Goal: Task Accomplishment & Management: Complete application form

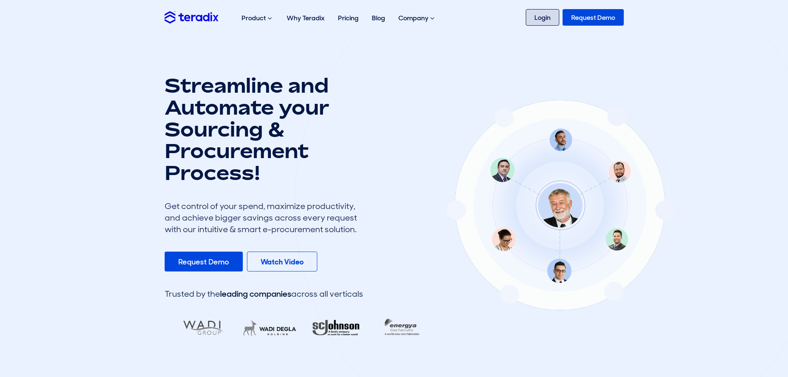
click at [544, 13] on link "Login" at bounding box center [543, 17] width 34 height 17
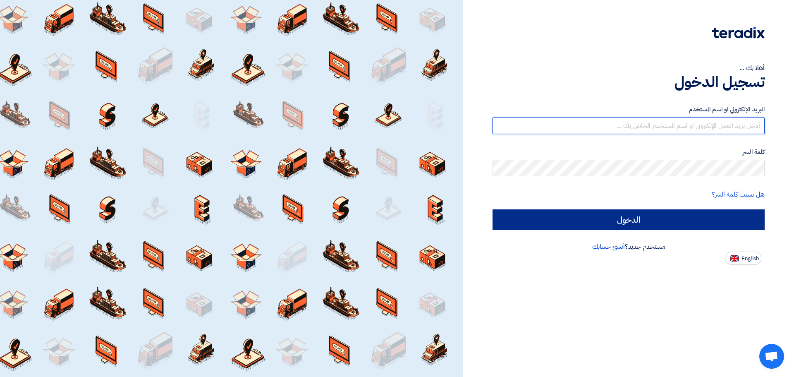
type input "[EMAIL_ADDRESS][DOMAIN_NAME]"
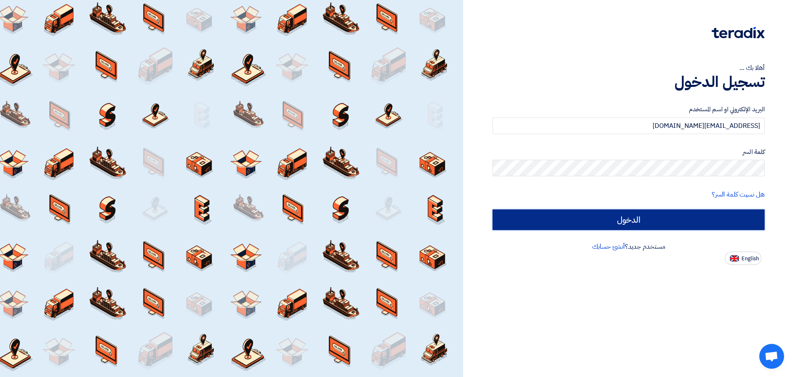
click at [652, 217] on input "الدخول" at bounding box center [629, 219] width 272 height 21
type input "Sign in"
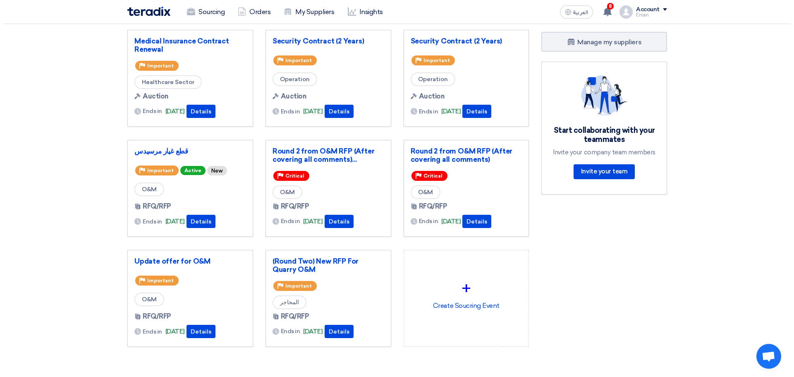
scroll to position [83, 0]
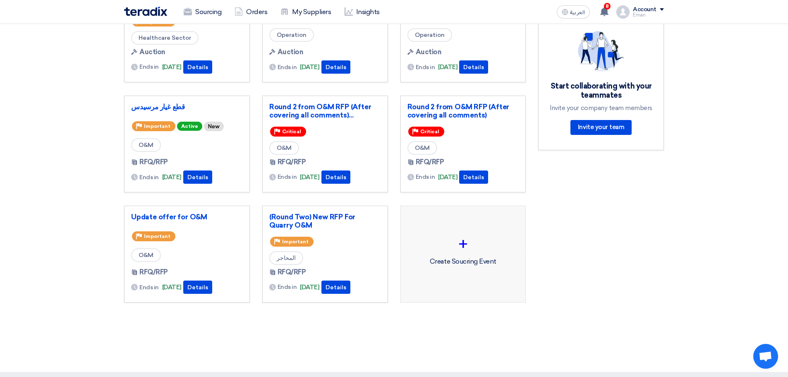
click at [469, 241] on div "+" at bounding box center [463, 244] width 112 height 25
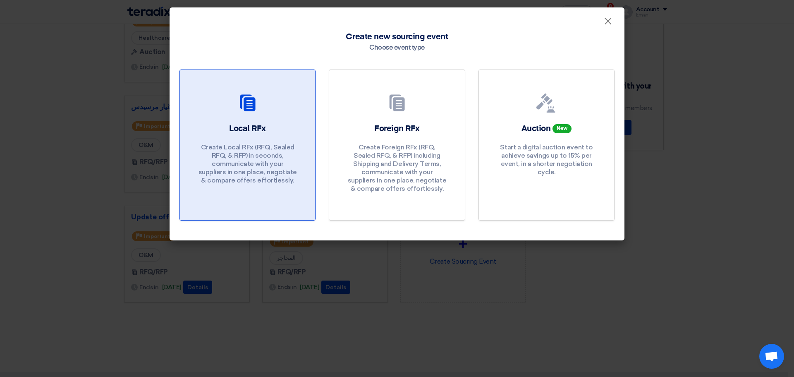
click at [247, 142] on div "Local RFx Create Local RFx (RFQ, Sealed RFQ, & RFP) in seconds, communicate wit…" at bounding box center [247, 156] width 115 height 66
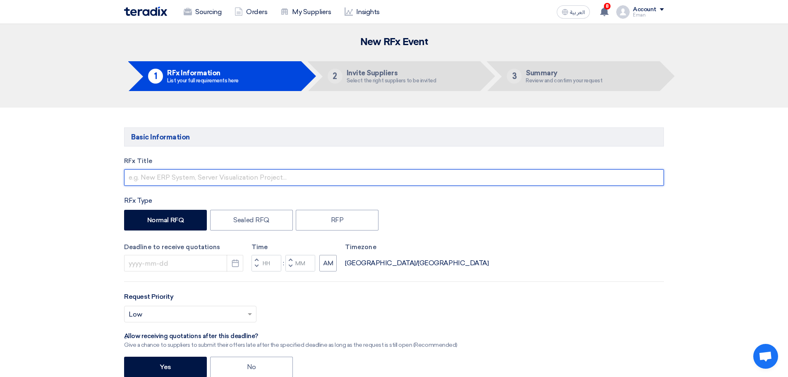
click at [294, 184] on input "text" at bounding box center [394, 177] width 540 height 17
